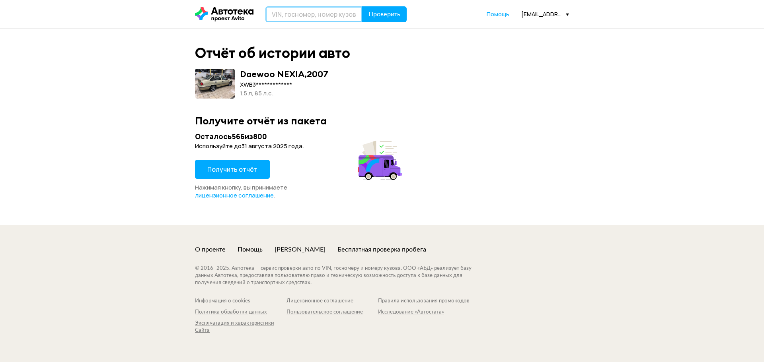
click at [311, 21] on input "text" at bounding box center [313, 14] width 97 height 16
type input "X9FXXEEDS8C62441"
click at [389, 15] on span "Проверить" at bounding box center [384, 14] width 32 height 6
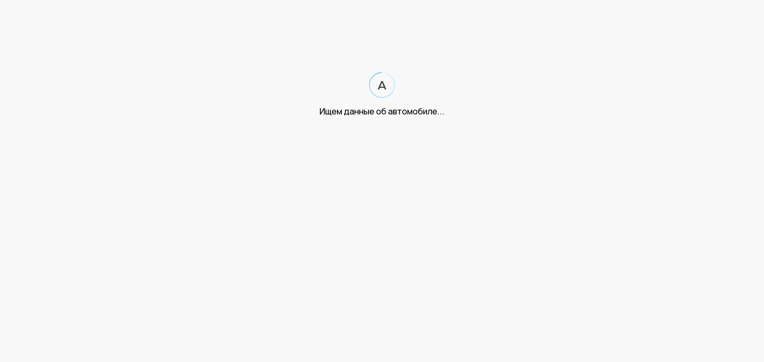
drag, startPoint x: 292, startPoint y: 188, endPoint x: 317, endPoint y: 178, distance: 27.1
click at [321, 133] on html "Ищем данные об автомобиле..." at bounding box center [382, 66] width 764 height 133
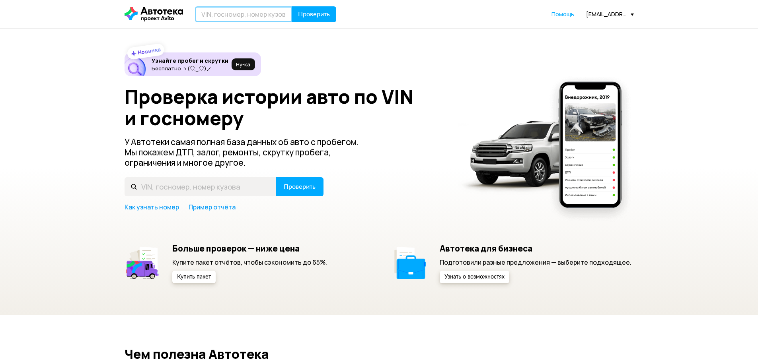
click at [235, 22] on input "text" at bounding box center [243, 14] width 97 height 16
type input "C"
type input "С123КА199"
click at [292, 6] on button "Проверить" at bounding box center [314, 14] width 45 height 16
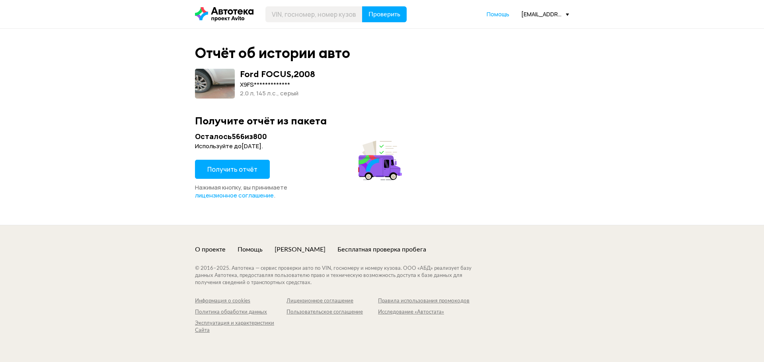
click at [222, 169] on span "Получить отчёт" at bounding box center [232, 169] width 50 height 9
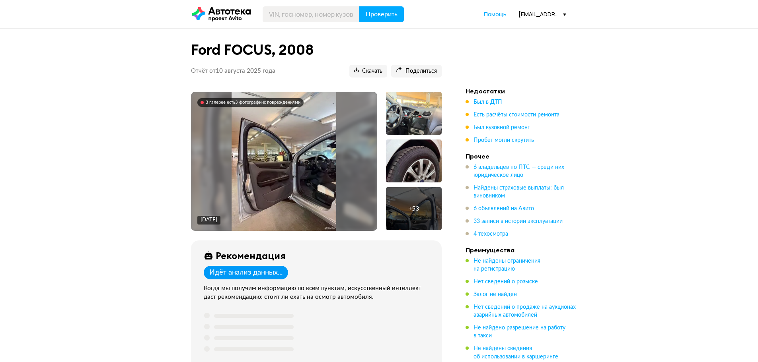
click at [330, 165] on img at bounding box center [284, 161] width 105 height 139
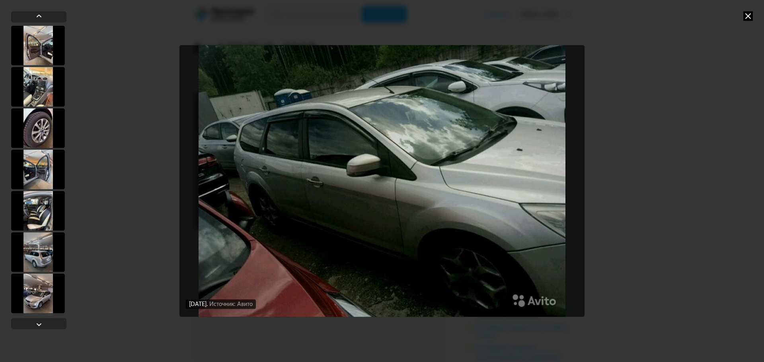
click at [747, 15] on icon at bounding box center [748, 16] width 10 height 10
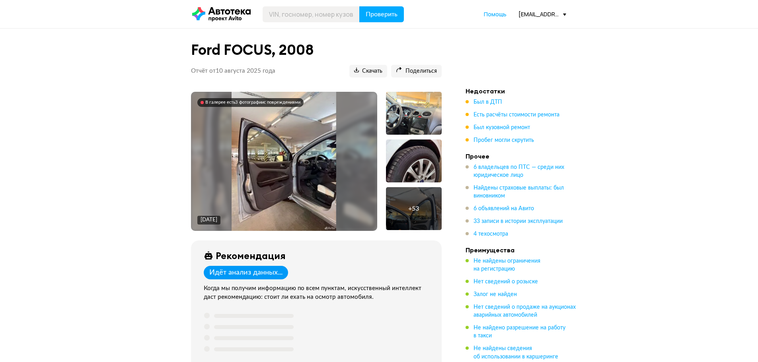
click at [497, 206] on span "6 объявлений на Авито" at bounding box center [503, 209] width 60 height 8
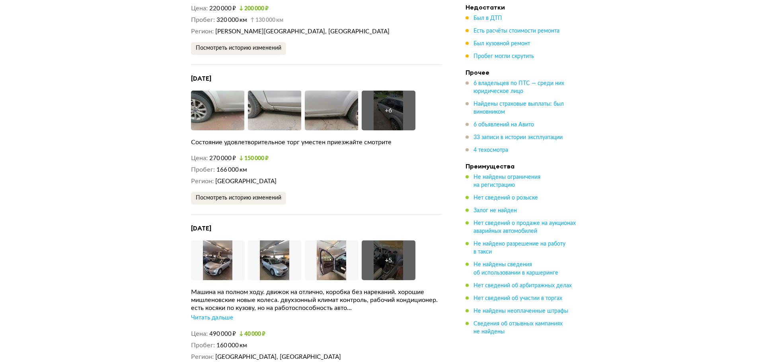
scroll to position [2936, 0]
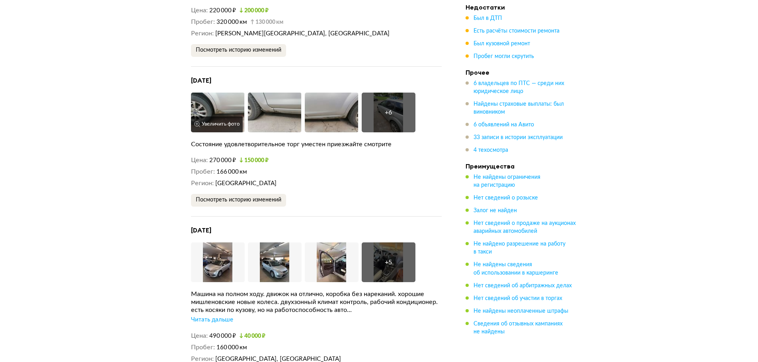
click at [225, 118] on img at bounding box center [218, 113] width 54 height 40
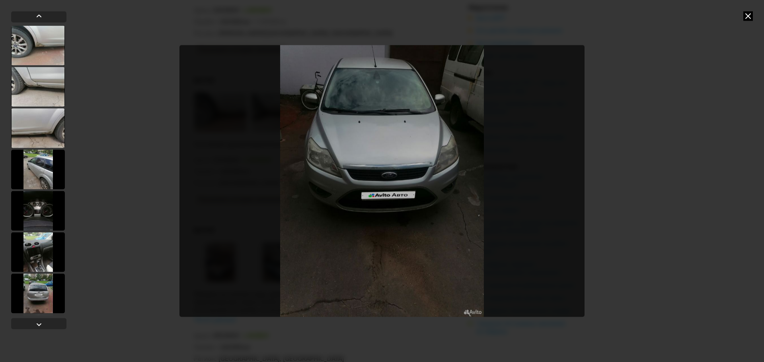
click at [749, 18] on icon at bounding box center [748, 16] width 10 height 10
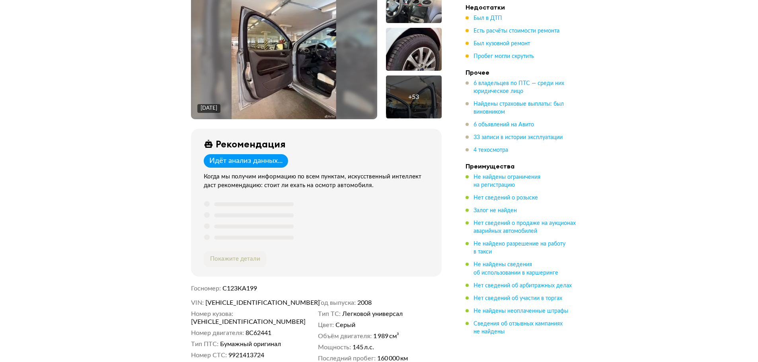
scroll to position [191, 0]
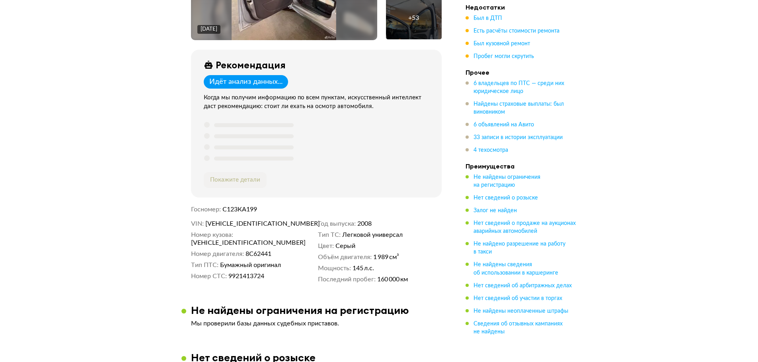
click at [262, 221] on span "[VEHICLE_IDENTIFICATION_NUMBER]" at bounding box center [250, 224] width 91 height 8
copy span "[VEHICLE_IDENTIFICATION_NUMBER]"
click at [497, 14] on span "Был в ДТП" at bounding box center [487, 18] width 29 height 8
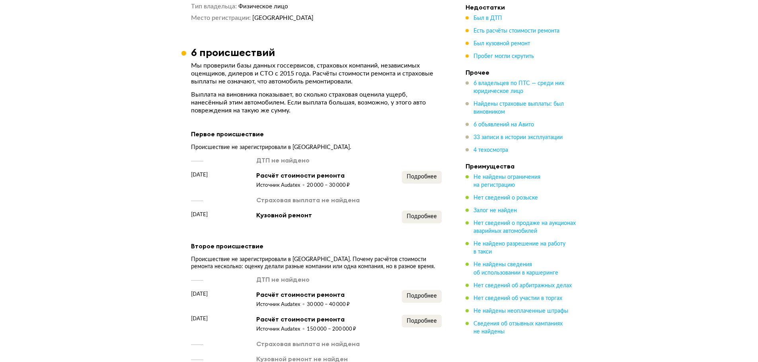
scroll to position [1276, 0]
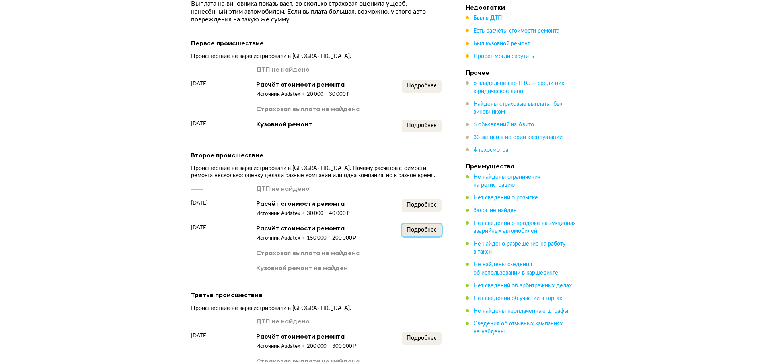
click at [423, 233] on span "Подробнее" at bounding box center [422, 231] width 30 height 6
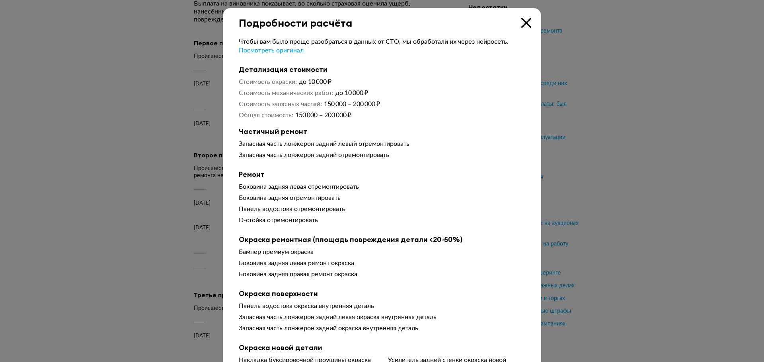
click at [673, 171] on div at bounding box center [382, 181] width 764 height 362
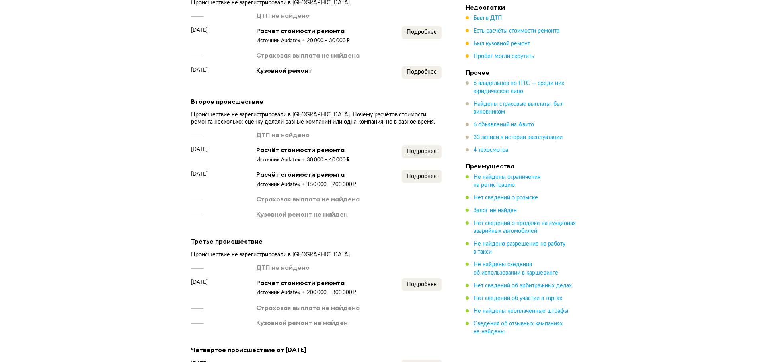
scroll to position [1371, 0]
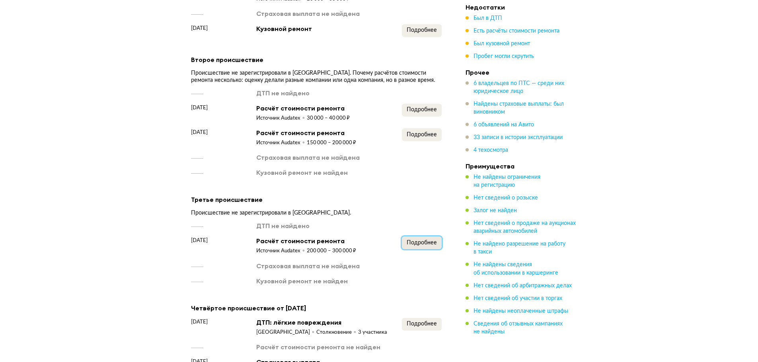
click at [419, 246] on span "Подробнее" at bounding box center [422, 243] width 30 height 6
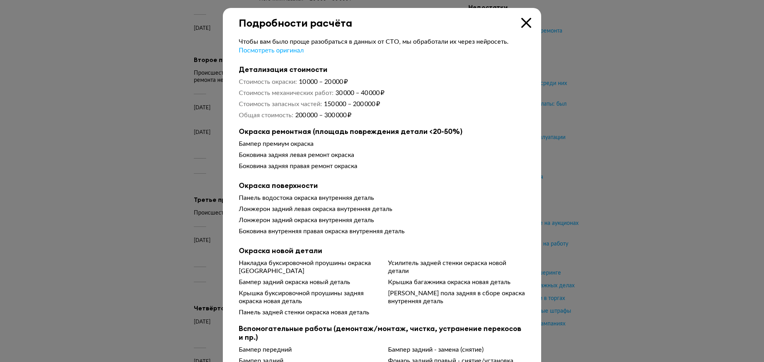
click at [747, 171] on div at bounding box center [382, 181] width 764 height 362
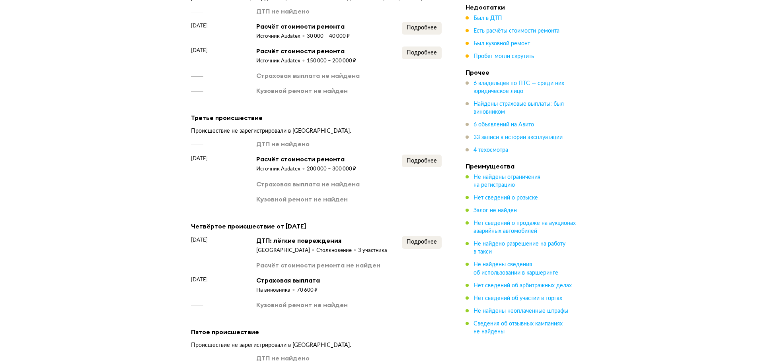
scroll to position [1467, 0]
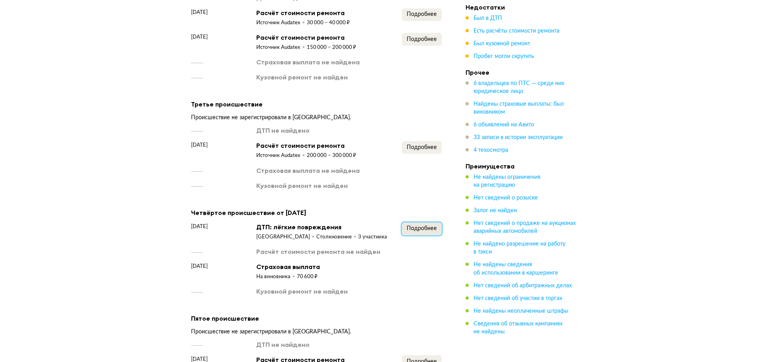
click at [417, 233] on button "Подробнее" at bounding box center [422, 229] width 40 height 13
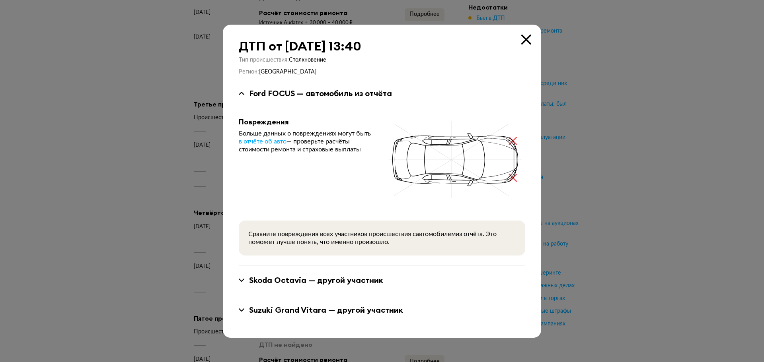
click at [713, 198] on div at bounding box center [382, 181] width 764 height 362
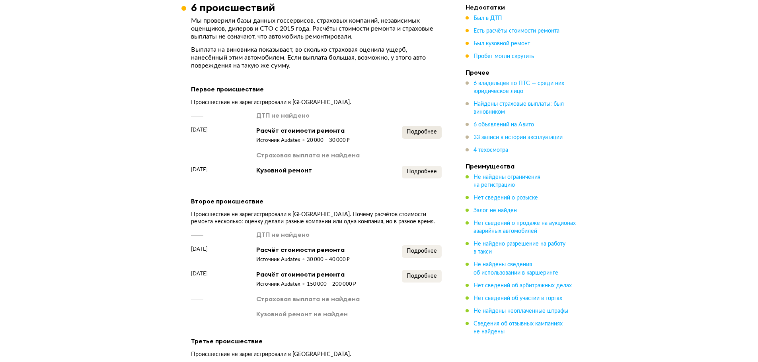
scroll to position [1228, 0]
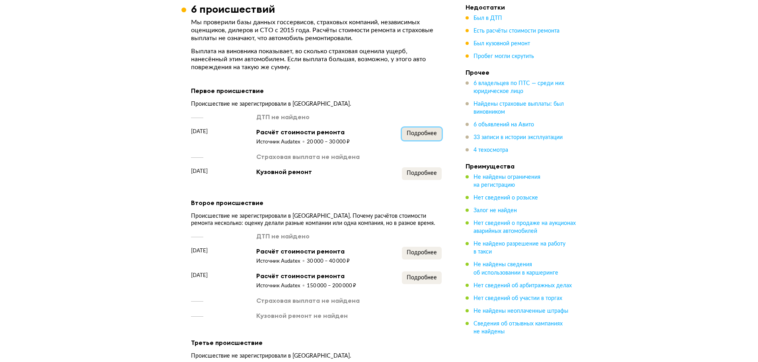
click at [418, 140] on button "Подробнее" at bounding box center [422, 134] width 40 height 13
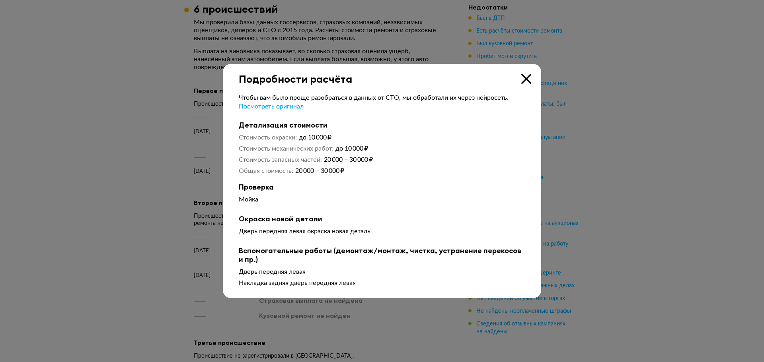
click at [640, 154] on div at bounding box center [382, 181] width 764 height 362
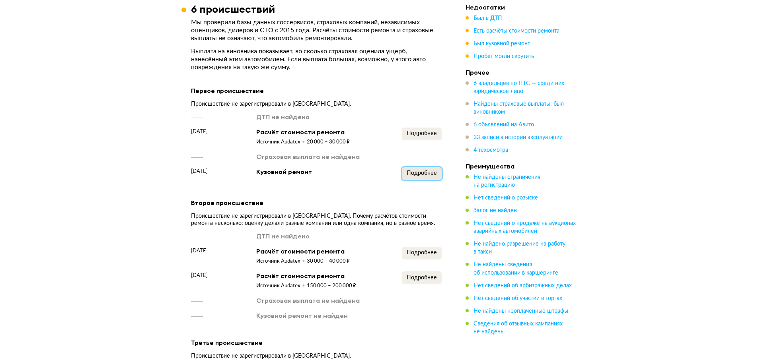
click at [430, 176] on span "Подробнее" at bounding box center [422, 174] width 30 height 6
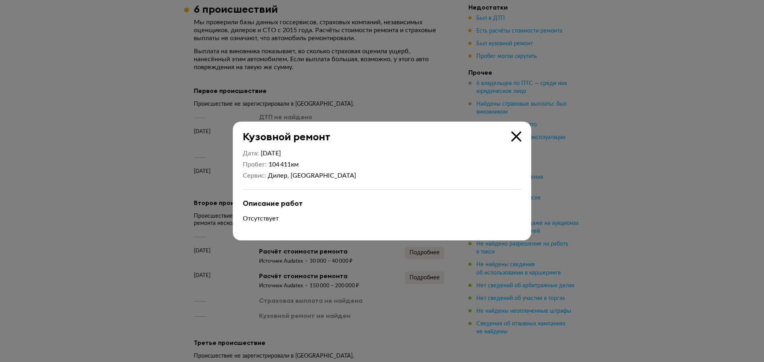
click at [689, 179] on div at bounding box center [382, 181] width 764 height 362
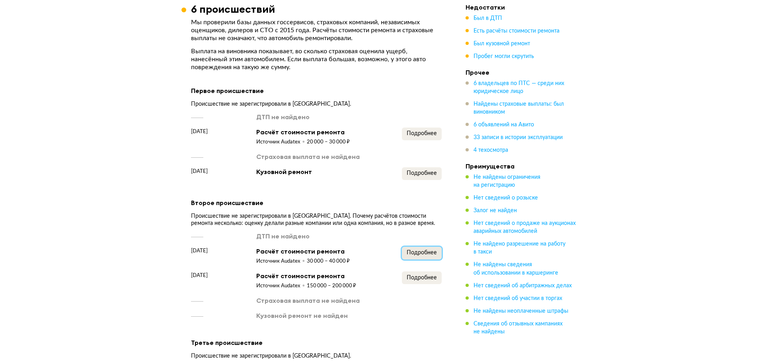
click at [429, 260] on button "Подробнее" at bounding box center [422, 253] width 40 height 13
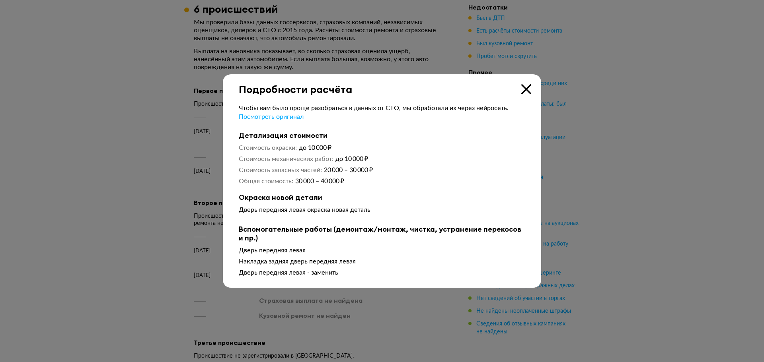
click at [757, 182] on div at bounding box center [382, 181] width 764 height 362
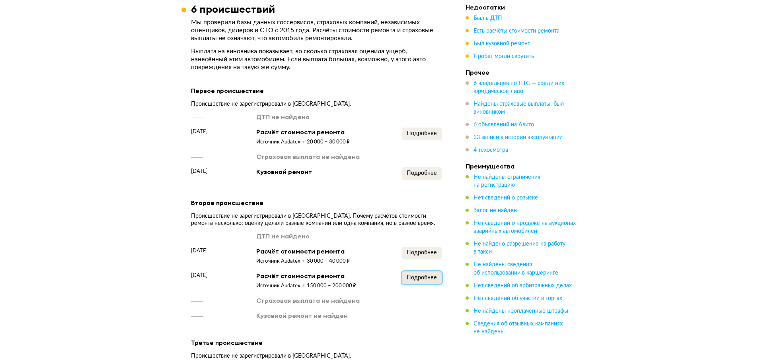
click at [428, 284] on button "Подробнее" at bounding box center [422, 278] width 40 height 13
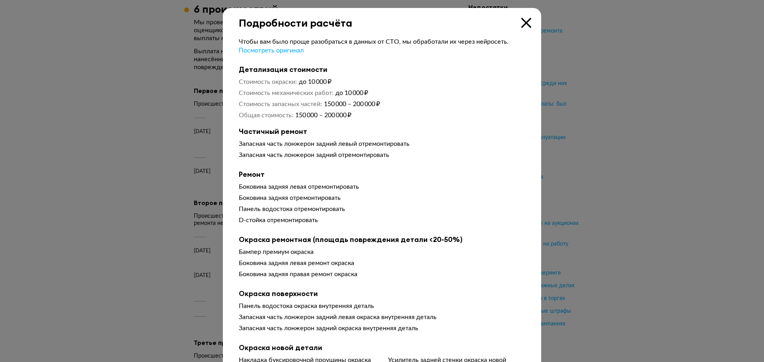
click at [676, 214] on div at bounding box center [382, 181] width 764 height 362
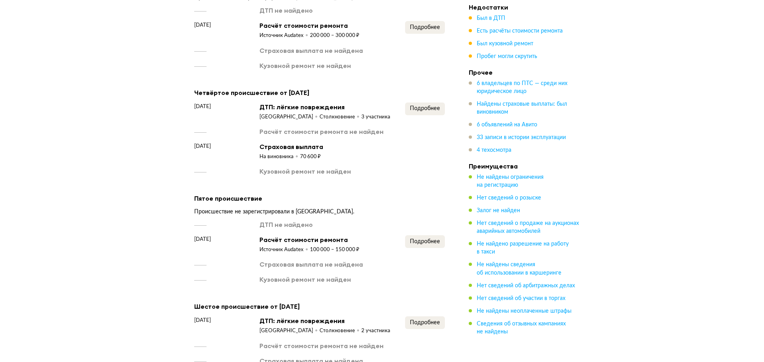
scroll to position [1658, 0]
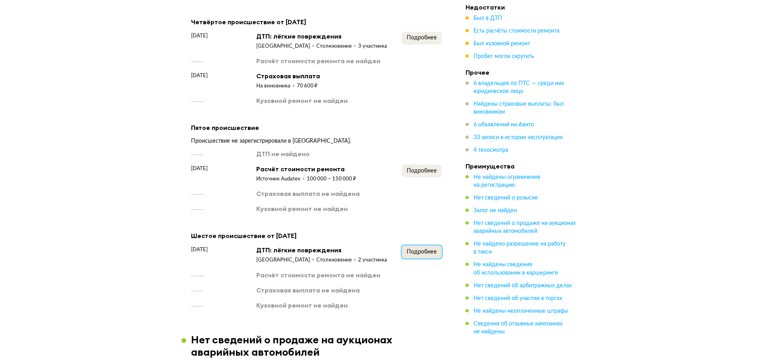
click at [421, 259] on button "Подробнее" at bounding box center [422, 252] width 40 height 13
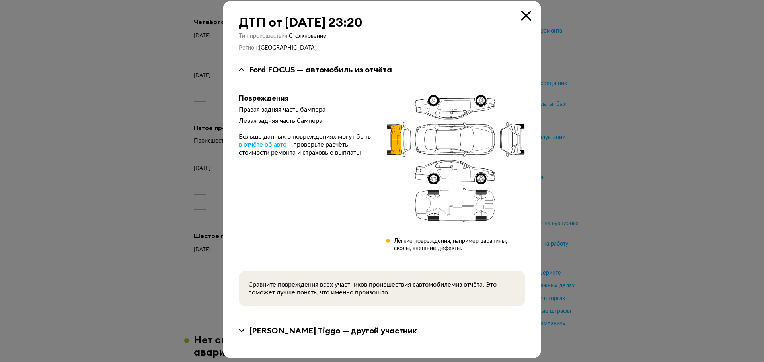
scroll to position [11, 0]
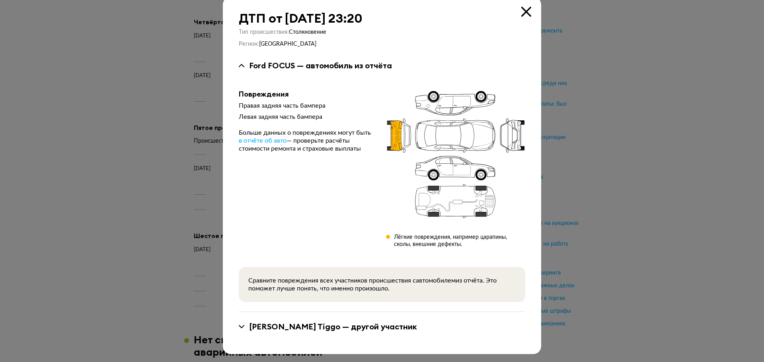
click at [297, 327] on div "[PERSON_NAME] — другой участник" at bounding box center [333, 327] width 168 height 10
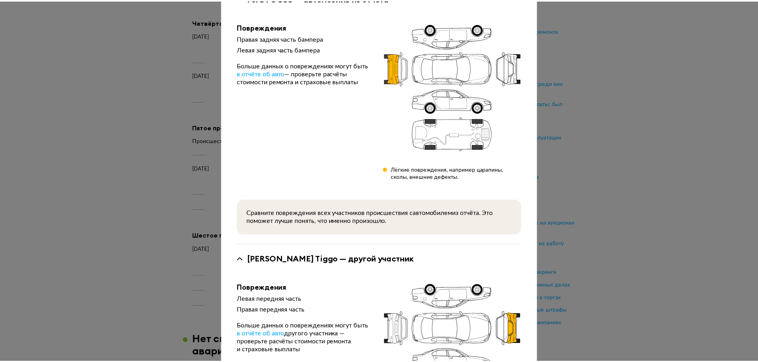
scroll to position [0, 0]
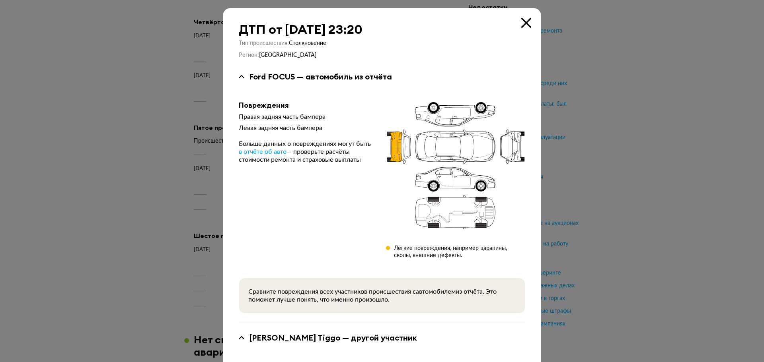
click at [669, 218] on div at bounding box center [382, 181] width 764 height 362
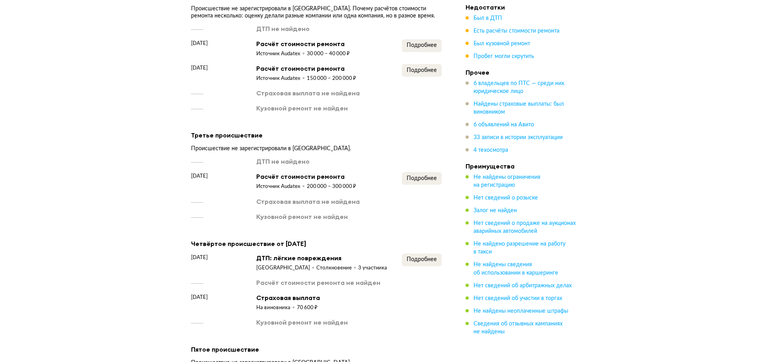
scroll to position [1419, 0]
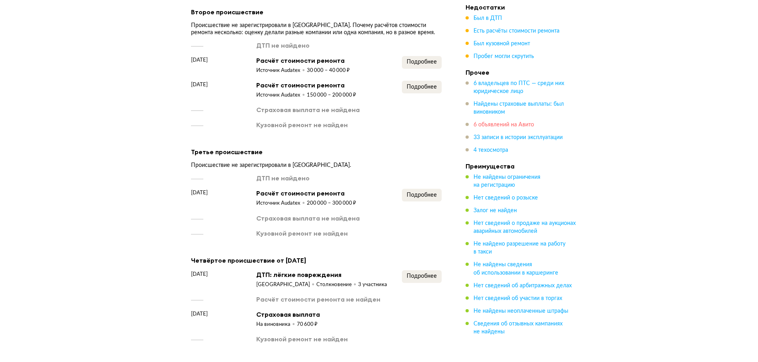
click at [493, 125] on span "6 объявлений на Авито" at bounding box center [503, 125] width 60 height 6
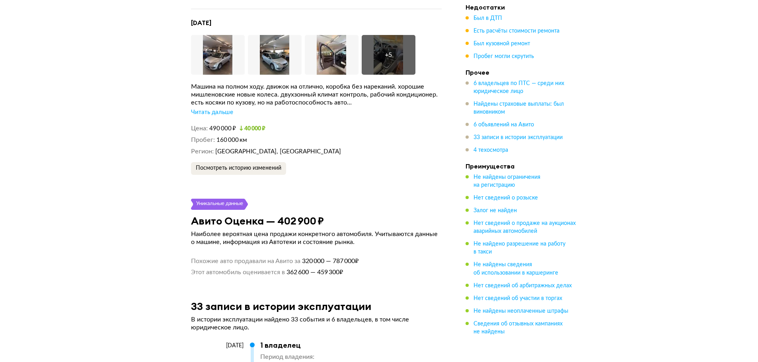
scroll to position [3127, 0]
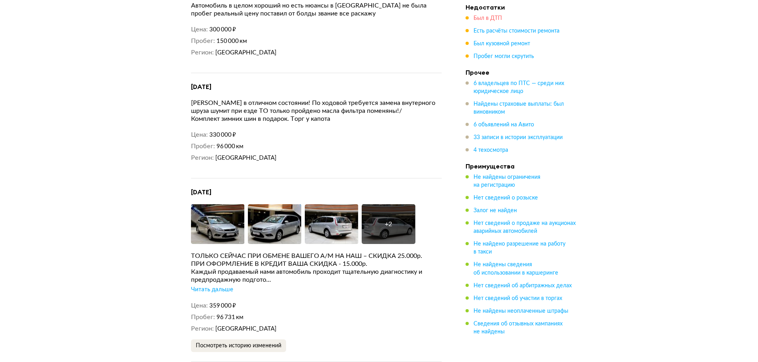
click at [488, 17] on span "Был в ДТП" at bounding box center [487, 19] width 29 height 6
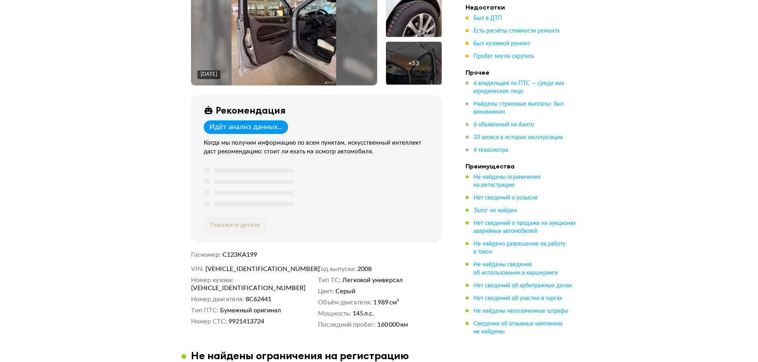
scroll to position [239, 0]
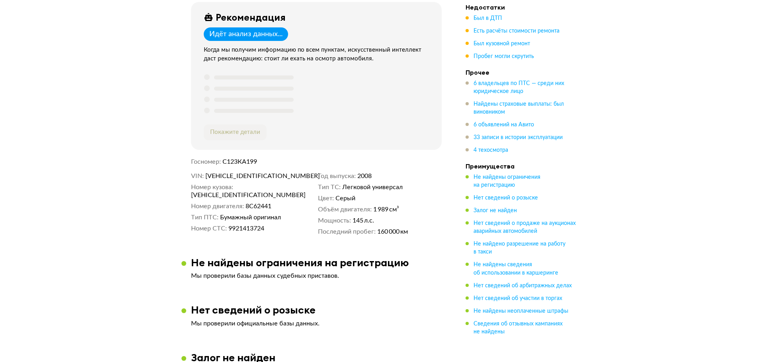
click at [248, 226] on div "VIN [VEHICLE_IDENTIFICATION_NUMBER] Номер кузова [VEHICLE_IDENTIFICATION_NUMBER…" at bounding box center [316, 204] width 251 height 64
click at [248, 225] on span "9921413724" at bounding box center [246, 229] width 36 height 8
copy span "9921413724"
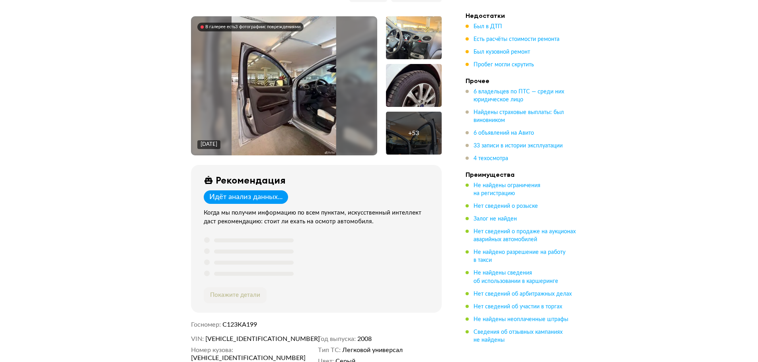
scroll to position [0, 0]
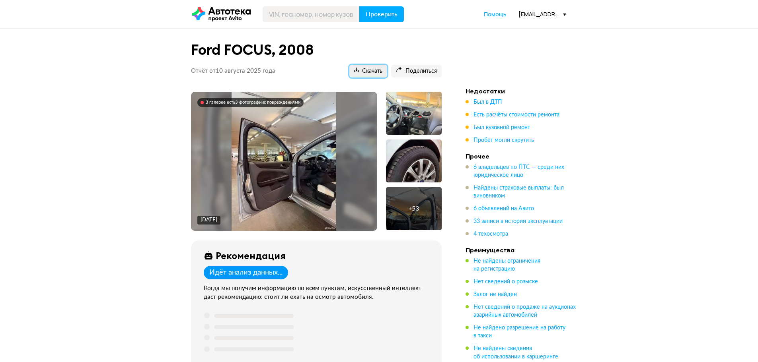
click at [375, 74] on span "Скачать" at bounding box center [368, 72] width 28 height 8
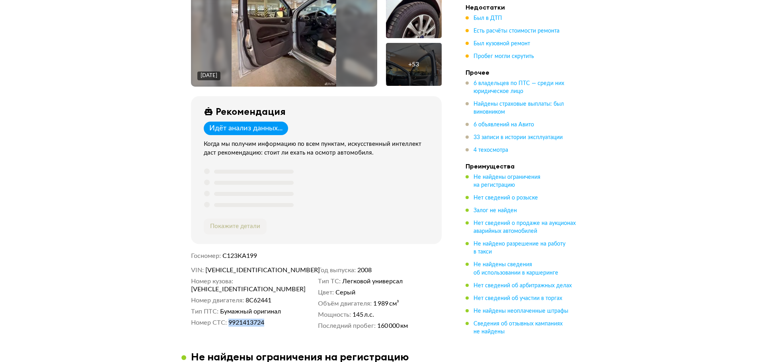
scroll to position [239, 0]
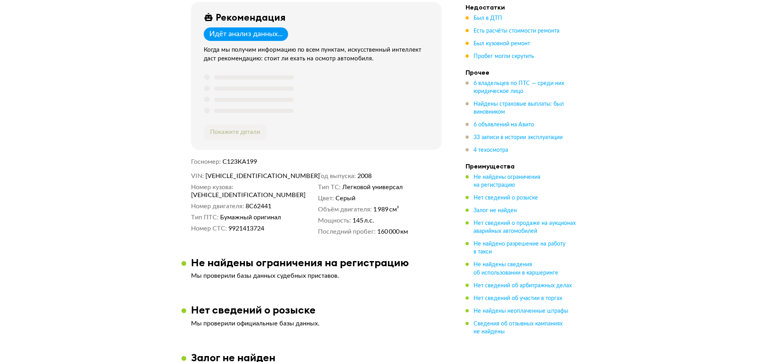
click at [338, 231] on div "VIN [VEHICLE_IDENTIFICATION_NUMBER] Номер кузова [VEHICLE_IDENTIFICATION_NUMBER…" at bounding box center [316, 204] width 251 height 64
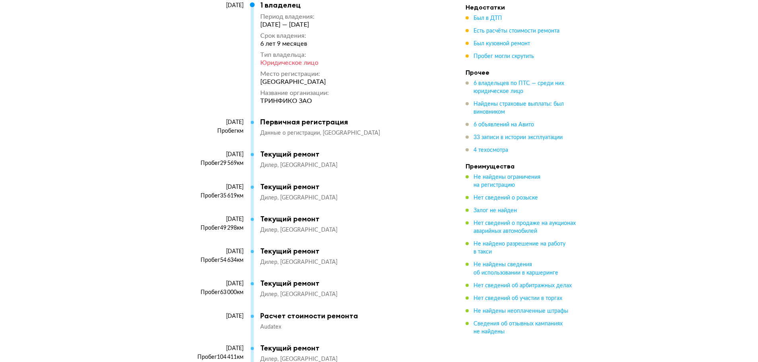
scroll to position [3294, 0]
